Goal: Use online tool/utility: Utilize a website feature to perform a specific function

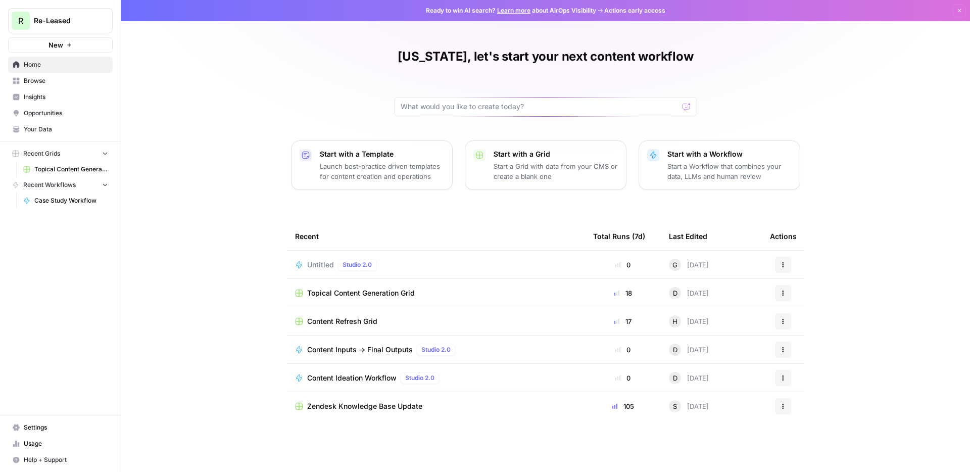
click at [70, 201] on span "Case Study Workflow" at bounding box center [71, 200] width 74 height 9
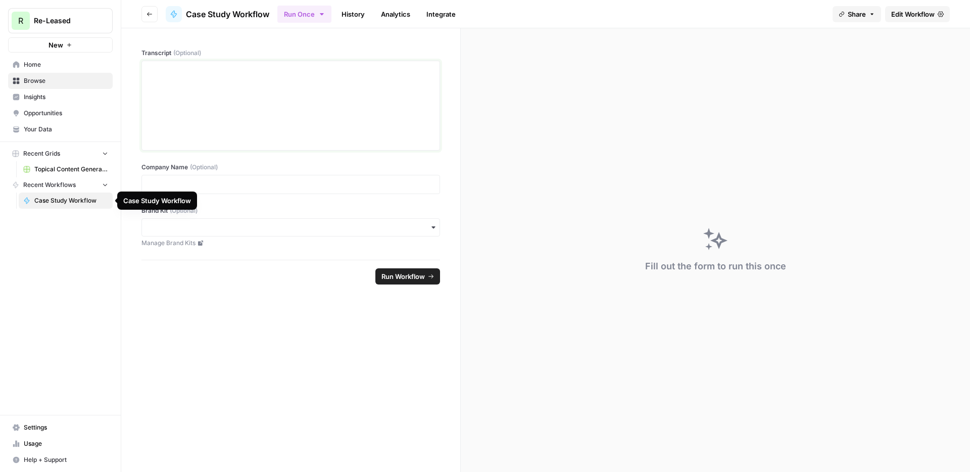
click at [276, 102] on div at bounding box center [291, 105] width 286 height 81
drag, startPoint x: 227, startPoint y: 218, endPoint x: 218, endPoint y: 224, distance: 10.9
click at [227, 219] on div "button" at bounding box center [291, 227] width 299 height 18
drag, startPoint x: 187, startPoint y: 254, endPoint x: 192, endPoint y: 249, distance: 7.2
click at [187, 254] on div "Re-Leased" at bounding box center [291, 254] width 298 height 19
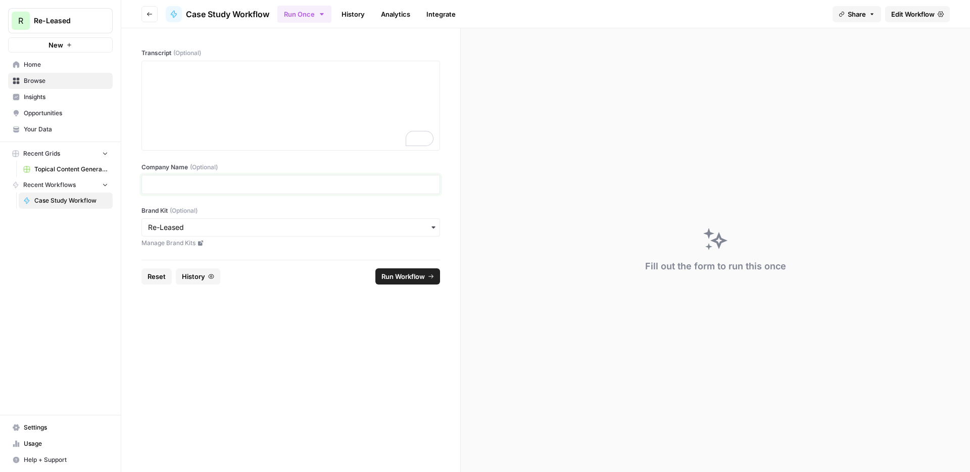
click at [222, 179] on p at bounding box center [291, 184] width 286 height 10
click at [359, 100] on div "To enrich screen reader interactions, please activate Accessibility in Grammarl…" at bounding box center [291, 105] width 286 height 81
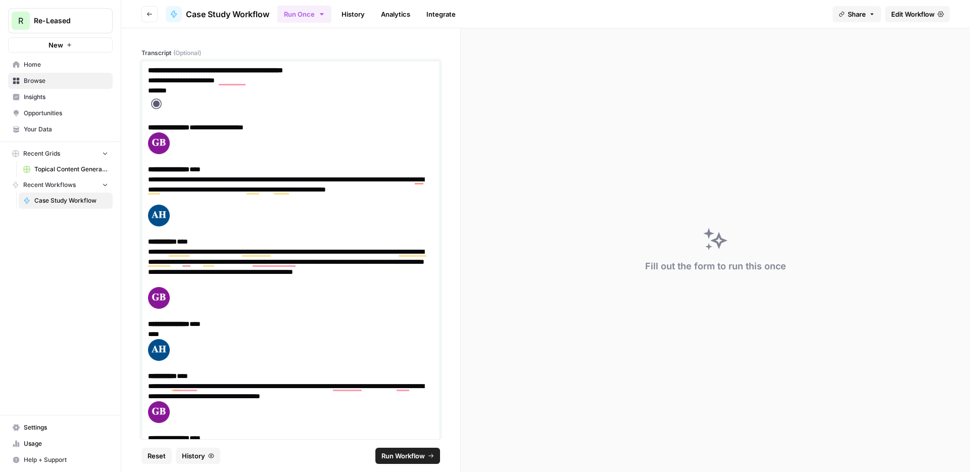
drag, startPoint x: 230, startPoint y: 170, endPoint x: 153, endPoint y: 72, distance: 125.2
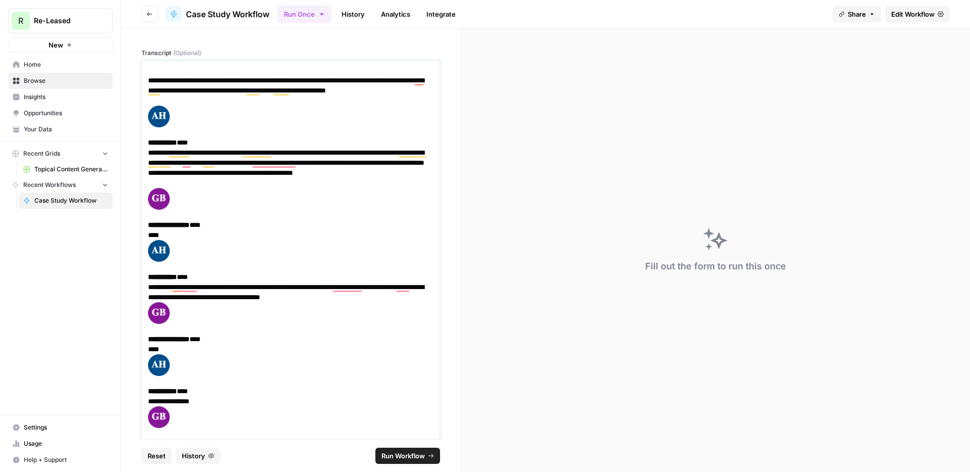
click at [156, 112] on img "To enrich screen reader interactions, please activate Accessibility in Grammarl…" at bounding box center [159, 117] width 22 height 22
click at [150, 116] on p "**********" at bounding box center [291, 147] width 286 height 82
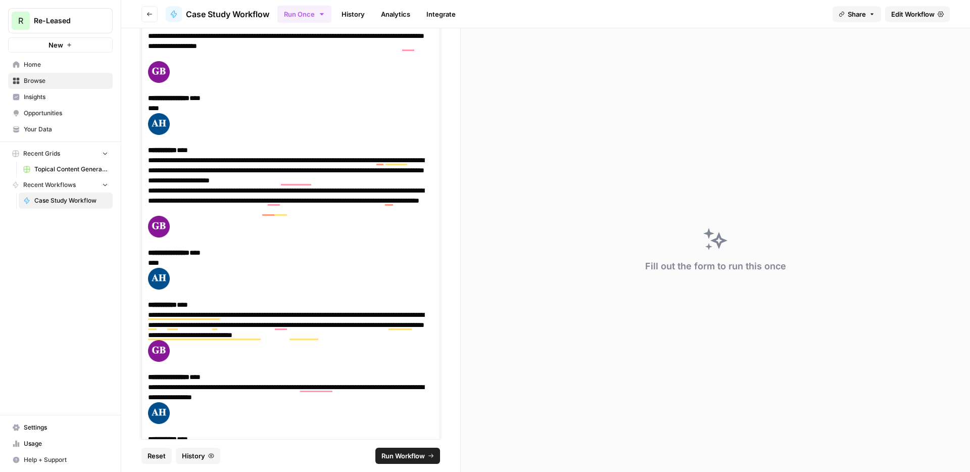
scroll to position [1130, 0]
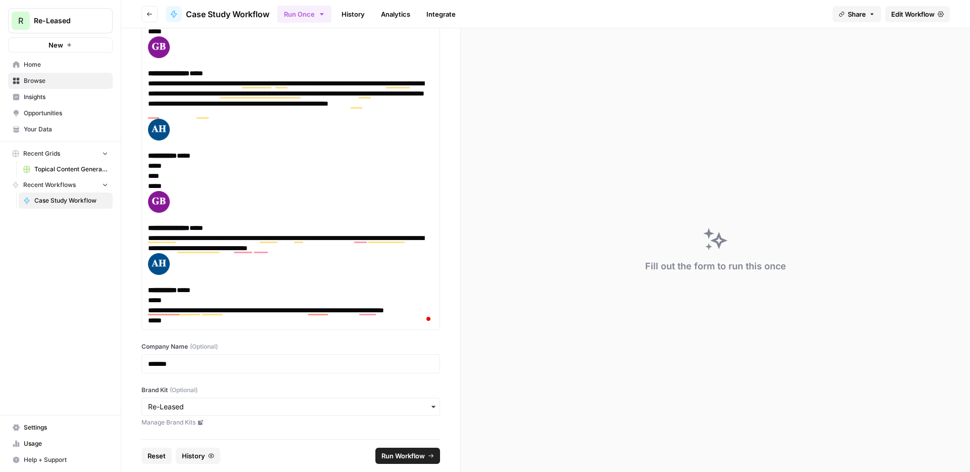
click at [417, 458] on span "Run Workflow" at bounding box center [403, 456] width 43 height 10
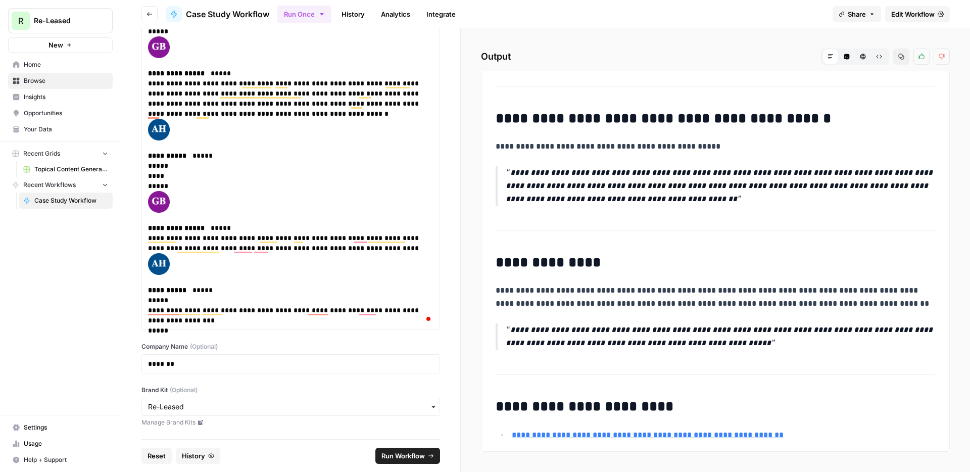
scroll to position [1886, 0]
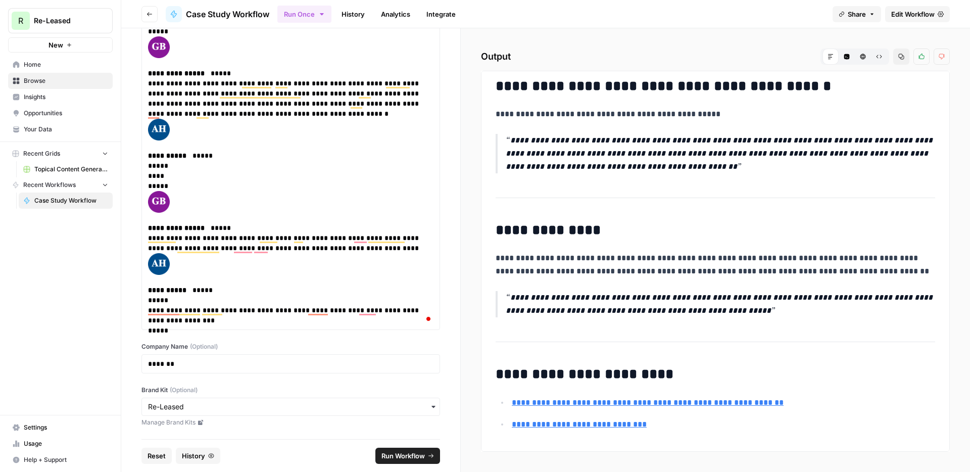
click at [900, 55] on icon "button" at bounding box center [902, 57] width 6 height 6
click at [946, 57] on button "Thumbs down" at bounding box center [942, 57] width 16 height 16
click at [928, 80] on h2 "**********" at bounding box center [716, 86] width 440 height 16
click at [157, 456] on span "Reset" at bounding box center [157, 456] width 18 height 10
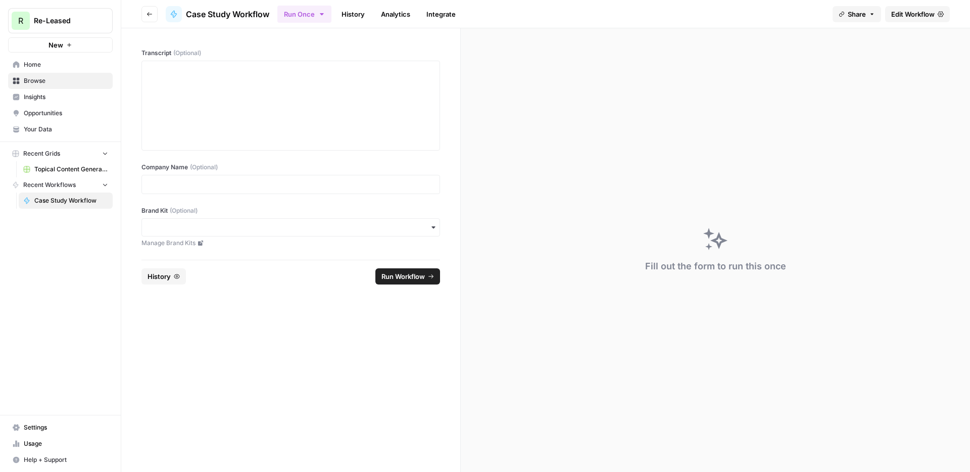
drag, startPoint x: 232, startPoint y: 234, endPoint x: 226, endPoint y: 228, distance: 7.5
click at [231, 234] on div "button" at bounding box center [291, 227] width 299 height 18
click at [191, 185] on p at bounding box center [291, 184] width 286 height 10
click at [178, 232] on div "button" at bounding box center [291, 227] width 299 height 18
drag, startPoint x: 191, startPoint y: 255, endPoint x: 170, endPoint y: 202, distance: 57.6
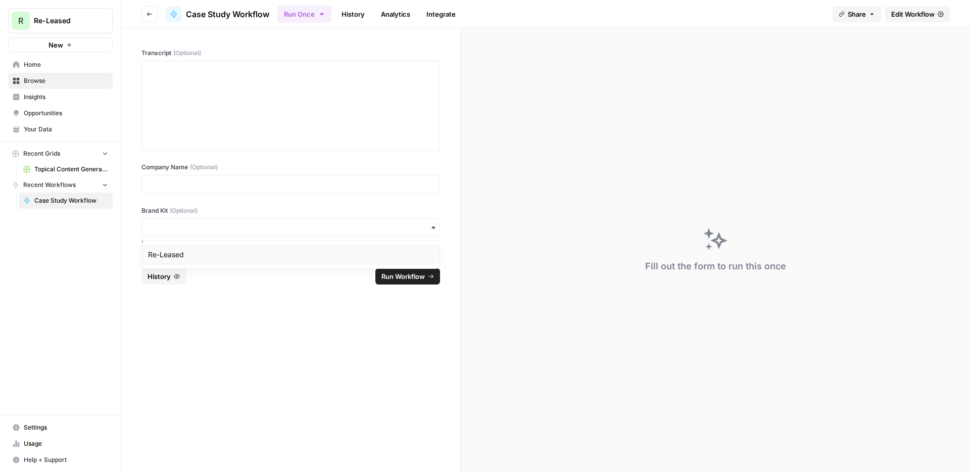
click at [191, 254] on div "Re-Leased" at bounding box center [291, 254] width 298 height 19
click at [173, 186] on p at bounding box center [291, 184] width 286 height 10
click at [207, 109] on div "To enrich screen reader interactions, please activate Accessibility in Grammarl…" at bounding box center [291, 105] width 286 height 81
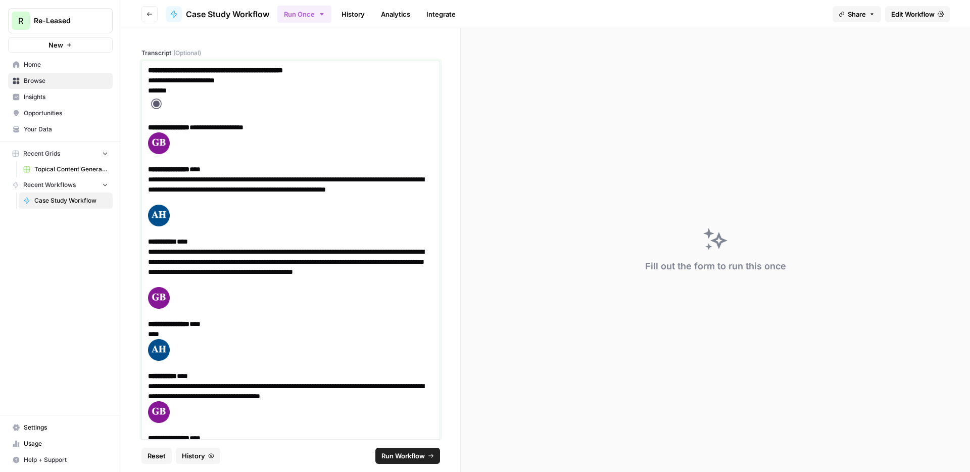
scroll to position [9729, 0]
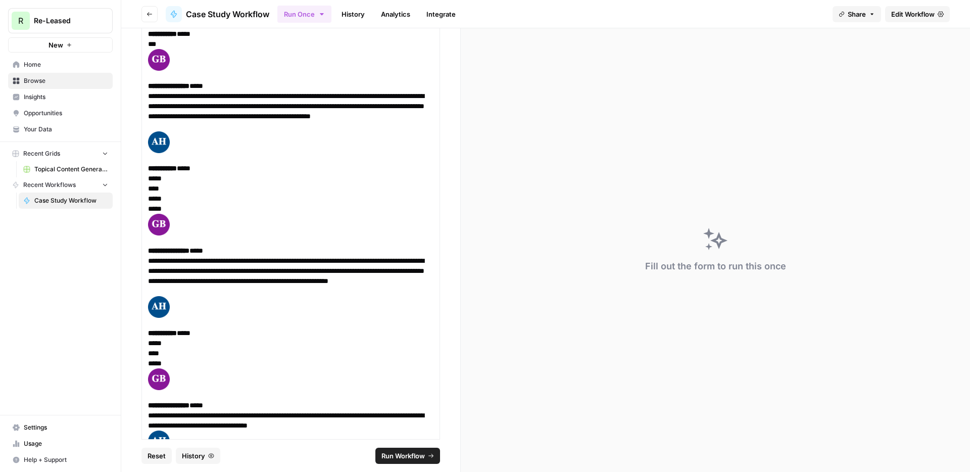
click at [406, 463] on button "Run Workflow" at bounding box center [408, 456] width 65 height 16
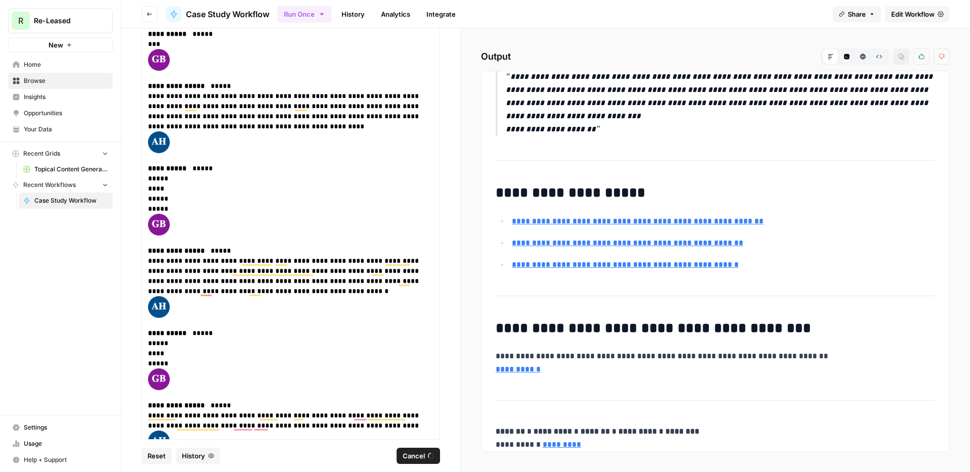
scroll to position [1989, 0]
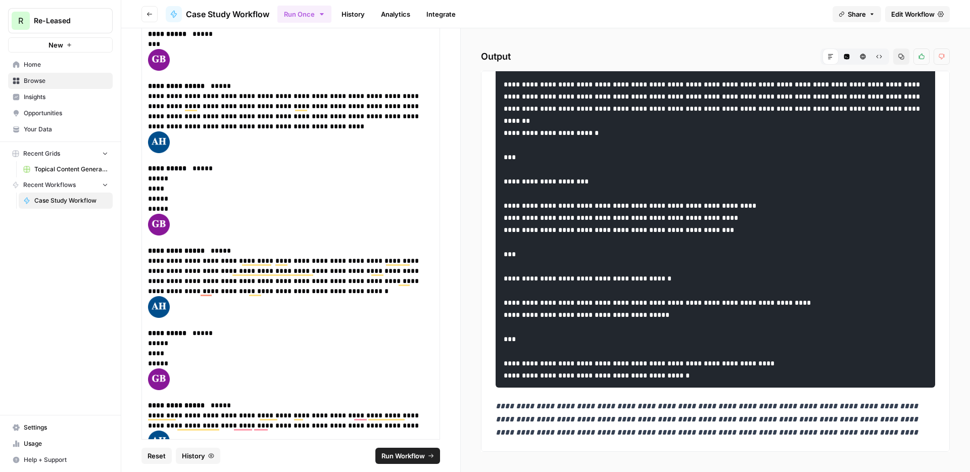
drag, startPoint x: 652, startPoint y: 427, endPoint x: 649, endPoint y: 417, distance: 10.6
click at [651, 427] on em "**********" at bounding box center [708, 425] width 425 height 47
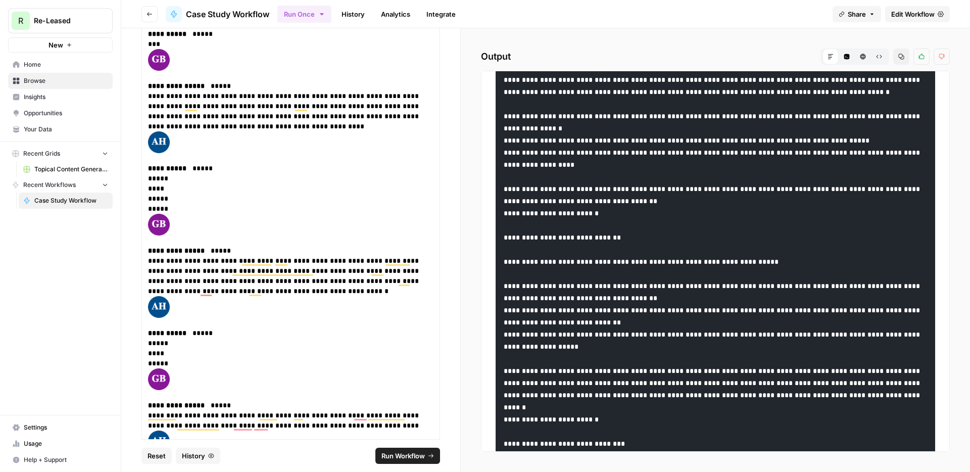
scroll to position [833, 0]
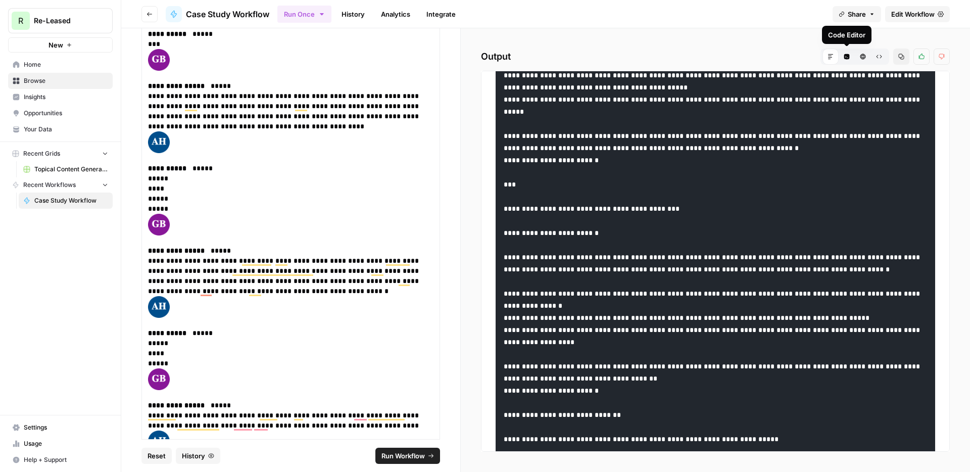
click at [844, 57] on icon "button" at bounding box center [847, 57] width 6 height 6
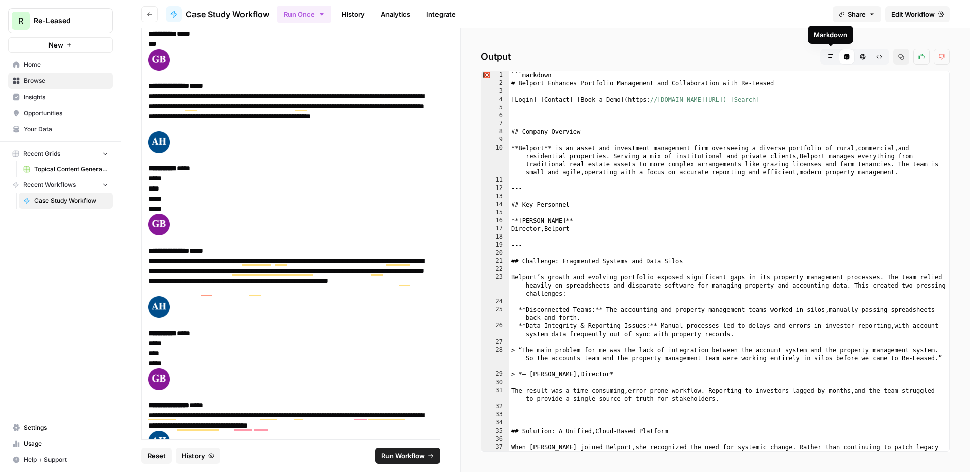
click at [833, 58] on icon "button" at bounding box center [831, 57] width 6 height 6
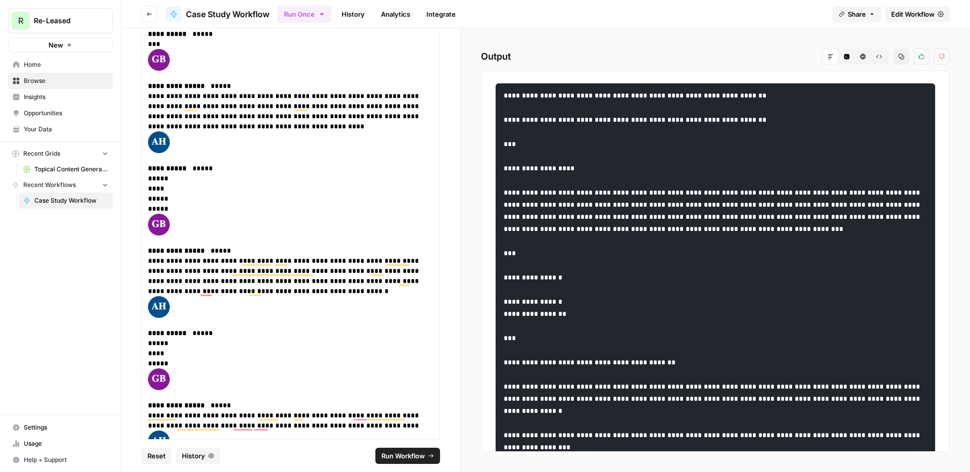
drag, startPoint x: 850, startPoint y: 54, endPoint x: 856, endPoint y: 54, distance: 6.1
click at [850, 54] on icon "button" at bounding box center [847, 57] width 6 height 6
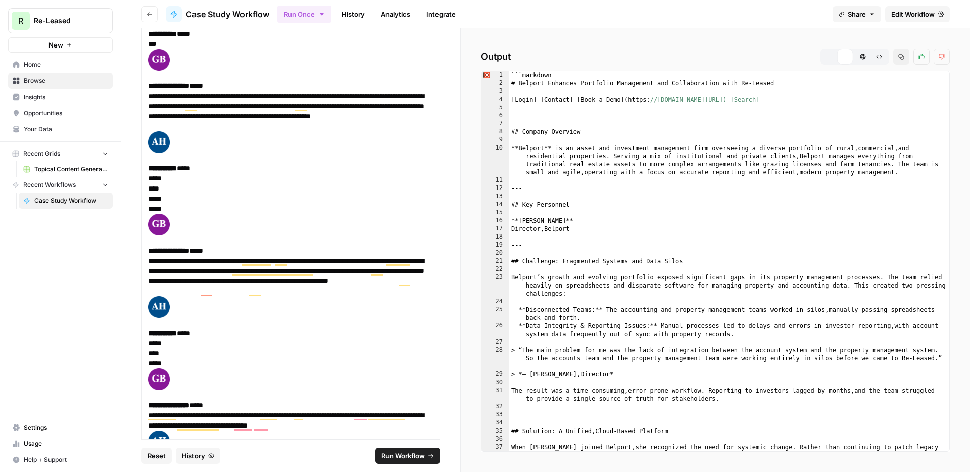
click at [861, 54] on icon "button" at bounding box center [863, 57] width 6 height 6
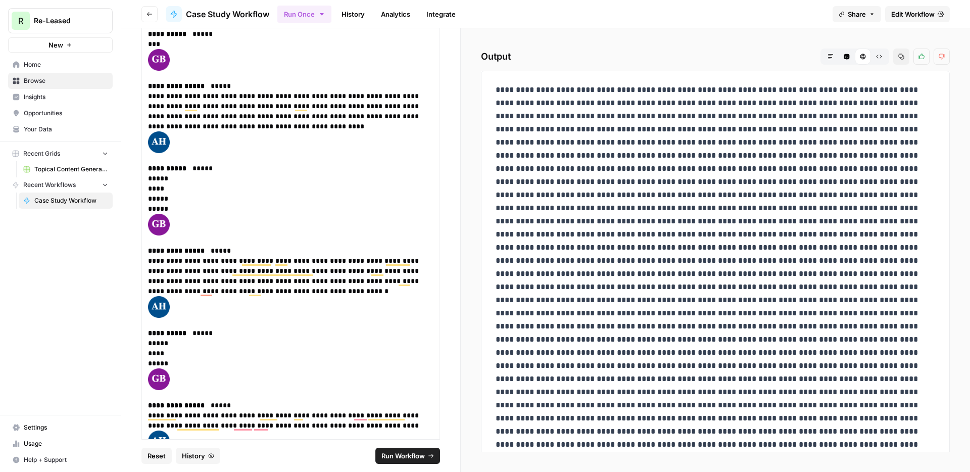
click at [843, 55] on button "Code Editor" at bounding box center [847, 57] width 16 height 16
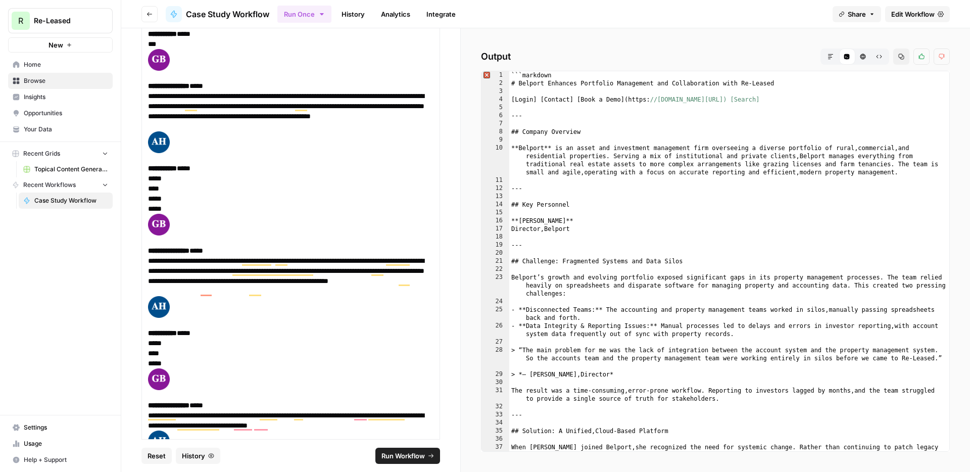
click at [828, 56] on icon "button" at bounding box center [831, 57] width 6 height 6
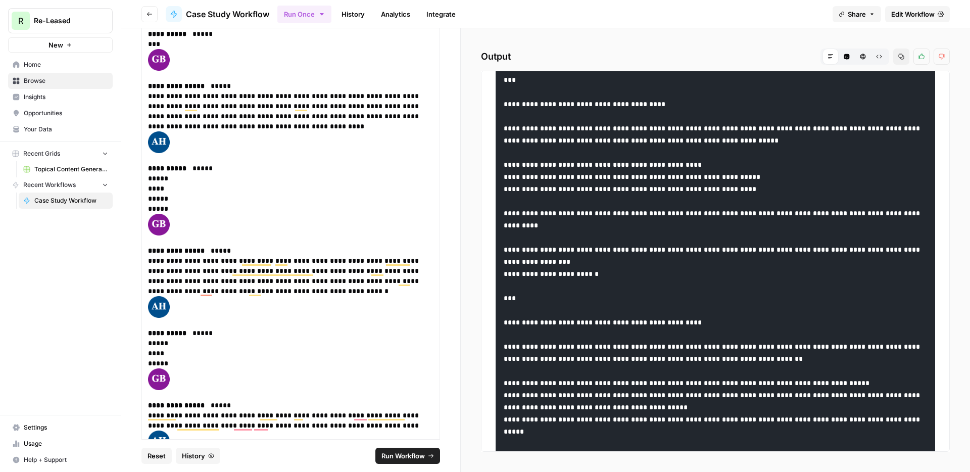
scroll to position [0, 0]
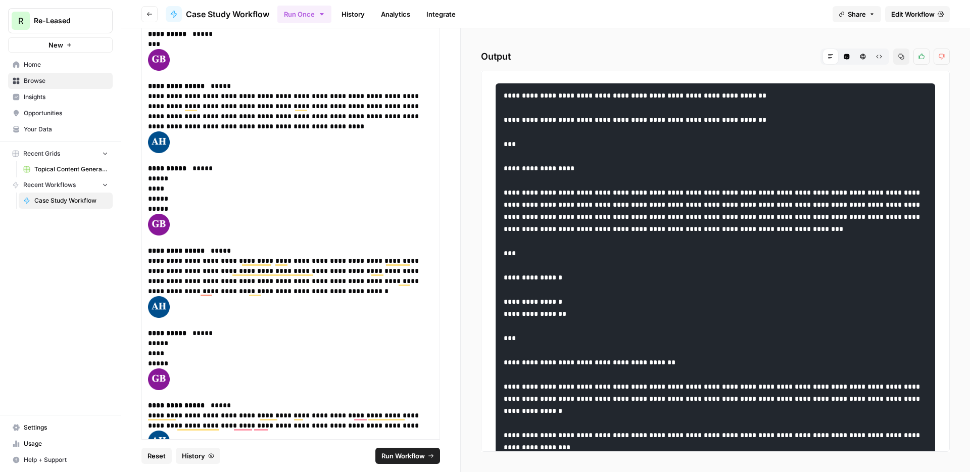
click at [901, 59] on icon "button" at bounding box center [902, 57] width 6 height 6
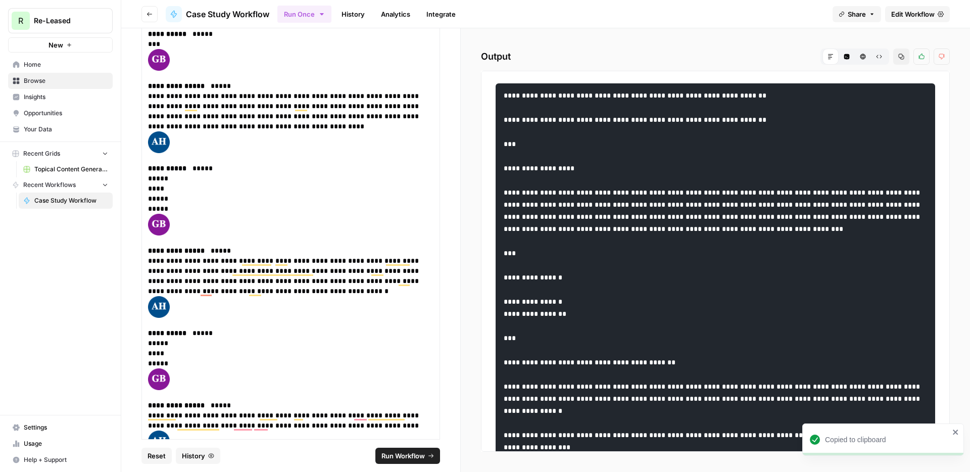
scroll to position [9729, 0]
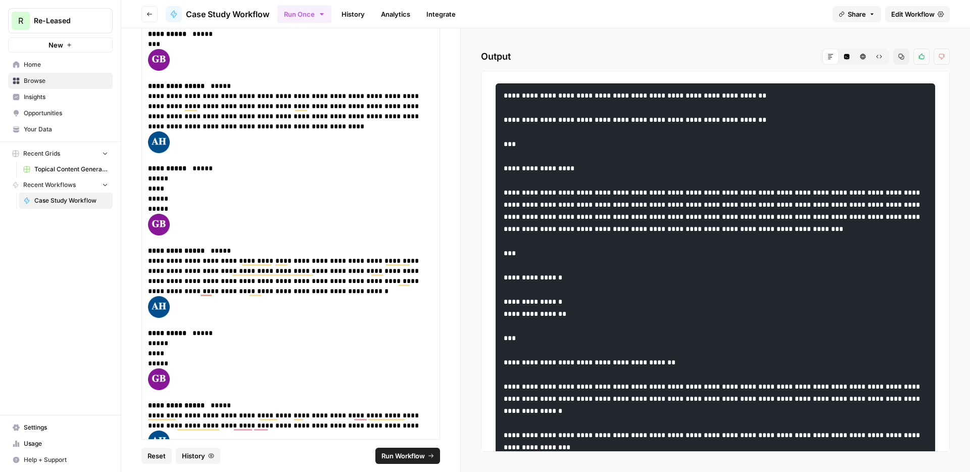
click at [203, 454] on span "History" at bounding box center [193, 456] width 23 height 10
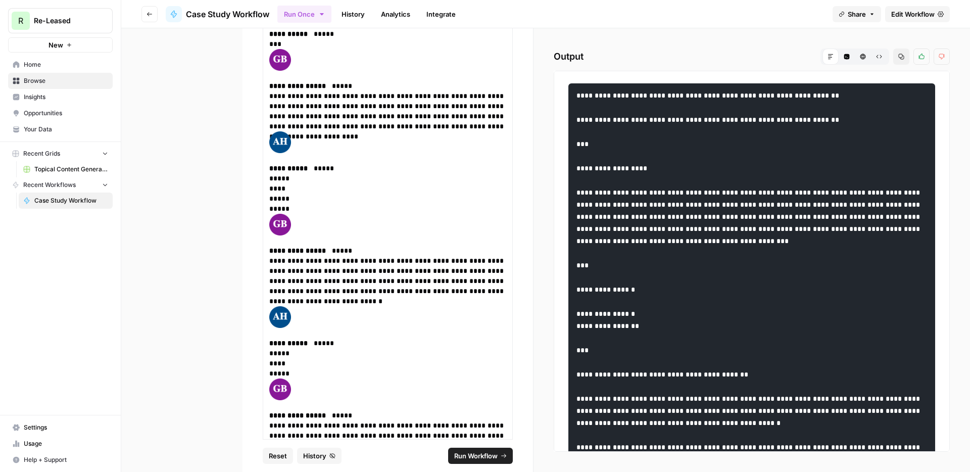
scroll to position [10952, 0]
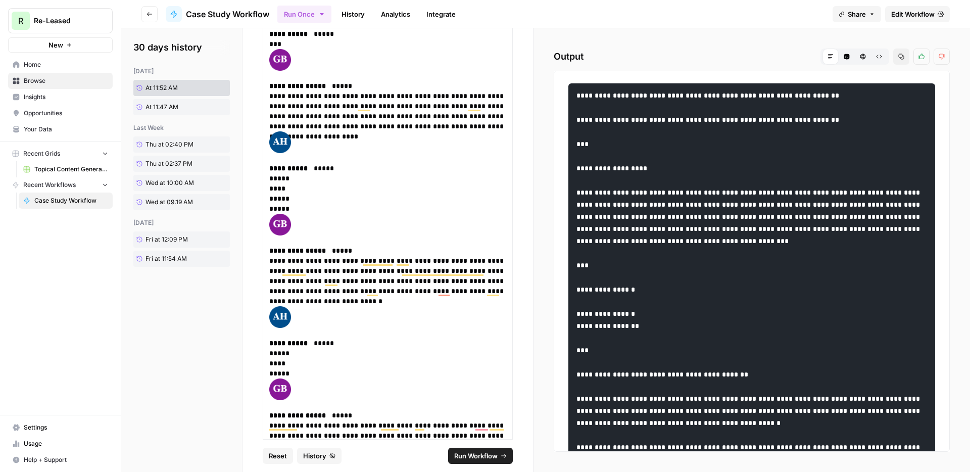
click at [172, 105] on span "At 11:47 AM" at bounding box center [162, 107] width 33 height 9
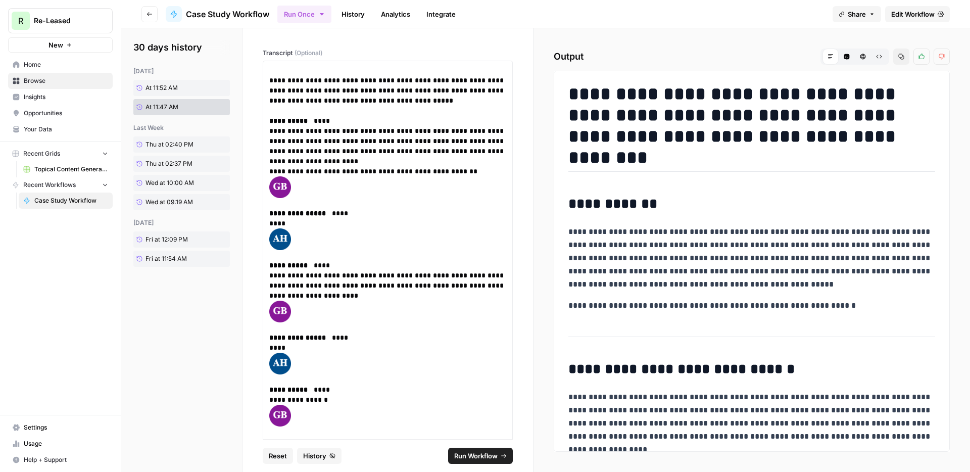
drag, startPoint x: 734, startPoint y: 148, endPoint x: 836, endPoint y: 145, distance: 101.6
drag, startPoint x: 865, startPoint y: 138, endPoint x: 572, endPoint y: 93, distance: 296.6
click at [569, 92] on h1 "**********" at bounding box center [752, 115] width 367 height 64
copy h1 "**********"
